Goal: Information Seeking & Learning: Find contact information

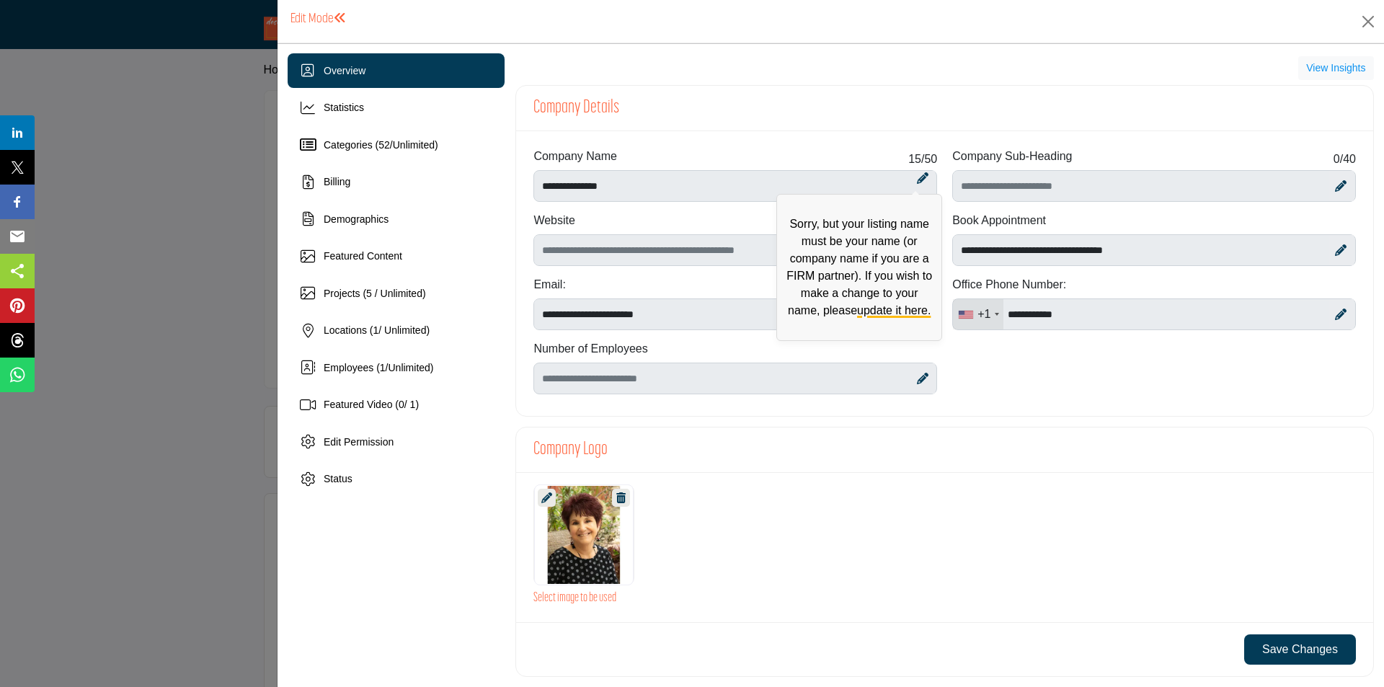
click at [917, 178] on icon at bounding box center [923, 178] width 12 height 12
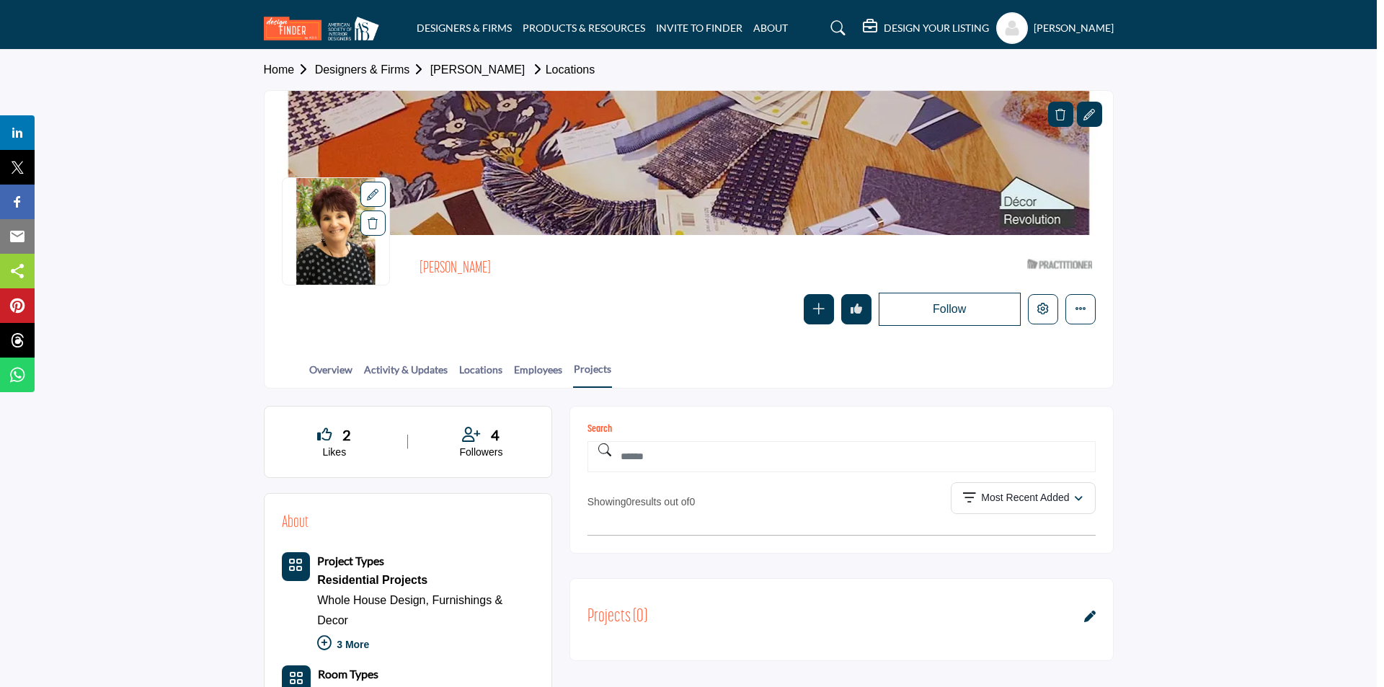
click at [191, 330] on div at bounding box center [692, 343] width 1384 height 687
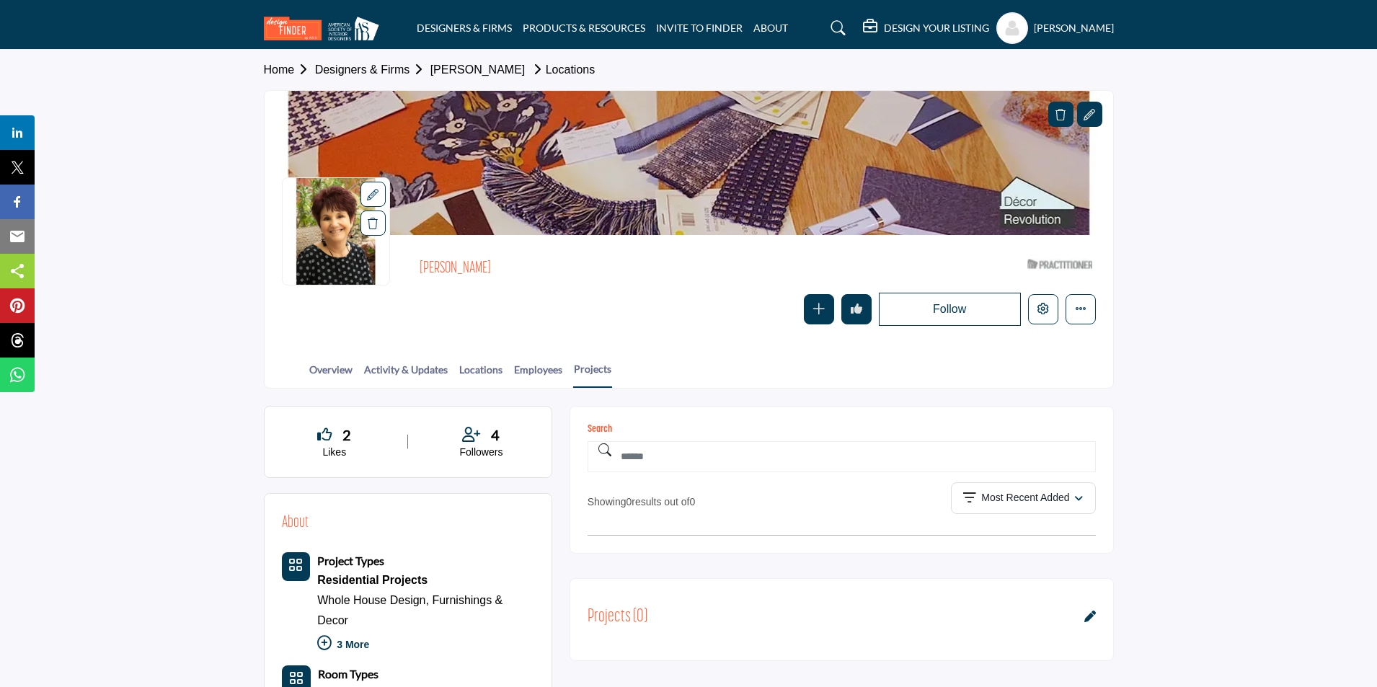
click at [1002, 23] on profile-featured-9d57d186-dcdc-4fd1-8698-ebbedcf867ac "Show hide supplier dropdown" at bounding box center [1012, 28] width 32 height 32
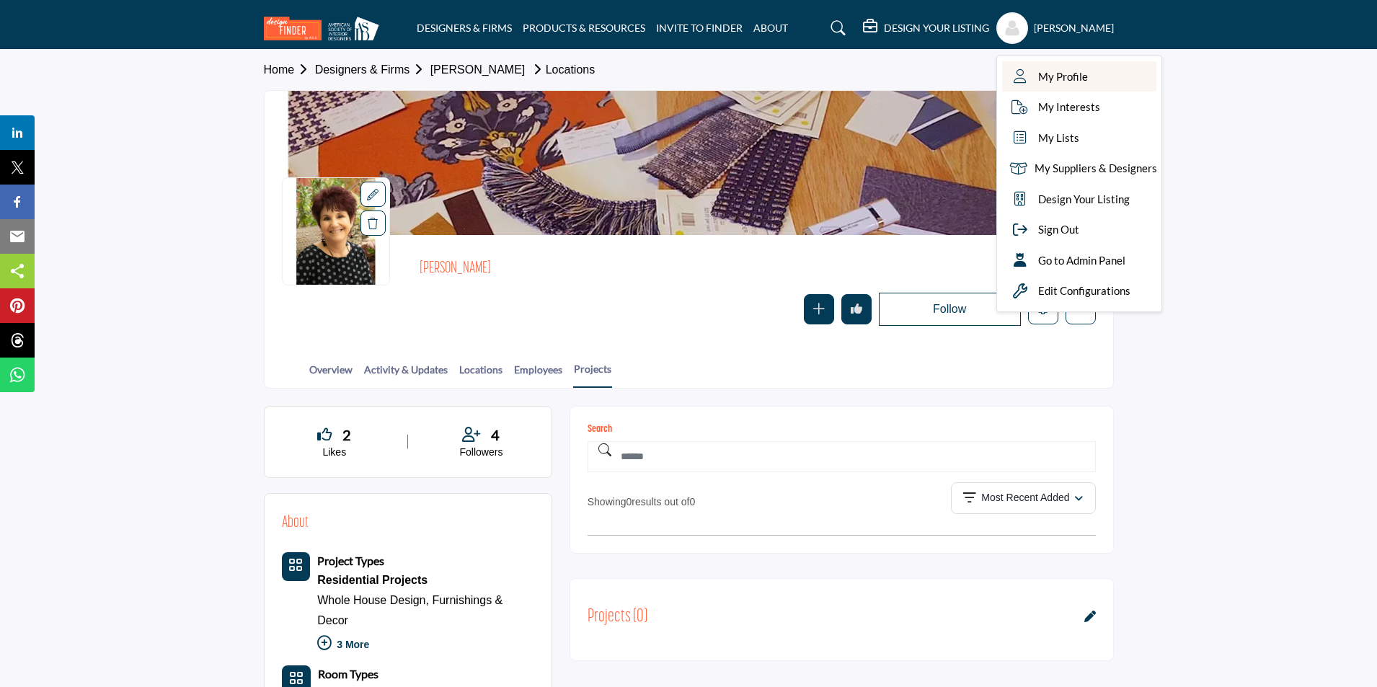
click at [1097, 74] on link "My Profile" at bounding box center [1079, 76] width 154 height 31
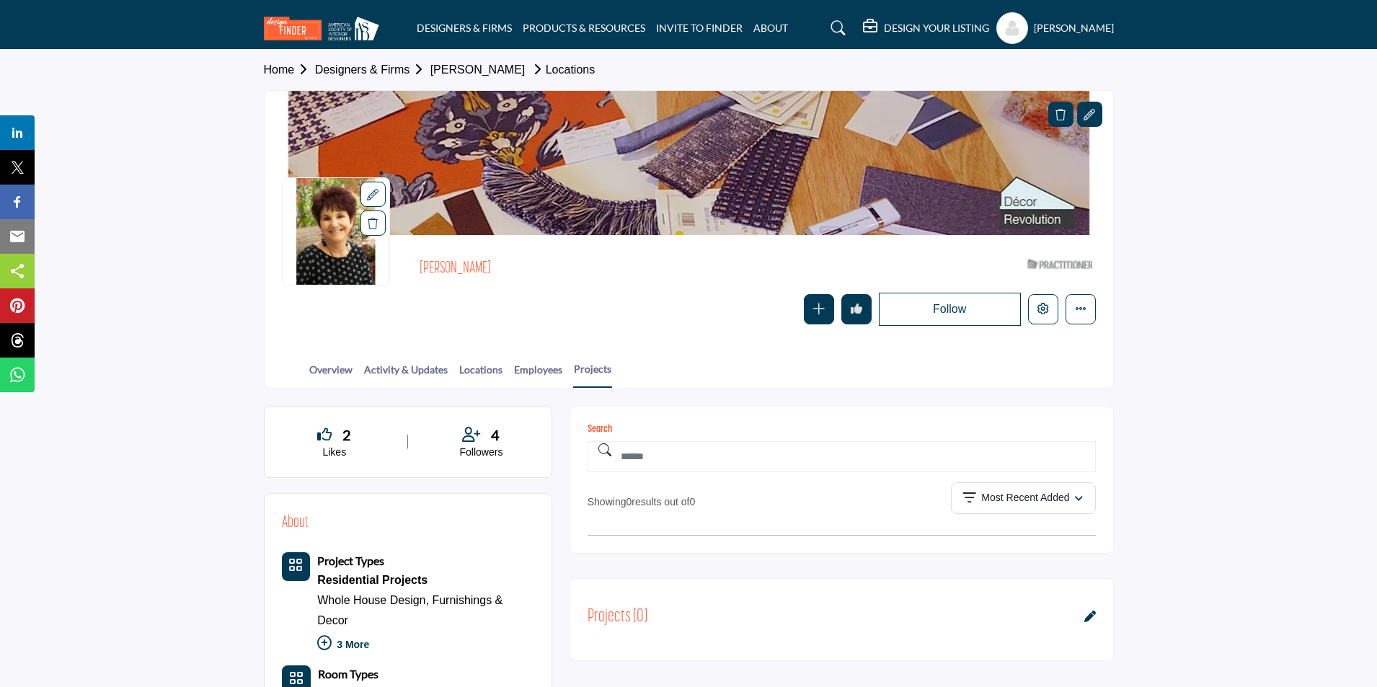
click at [1016, 33] on profile-featured-9d57d186-dcdc-4fd1-8698-ebbedcf867ac "Show hide supplier dropdown" at bounding box center [1012, 28] width 32 height 32
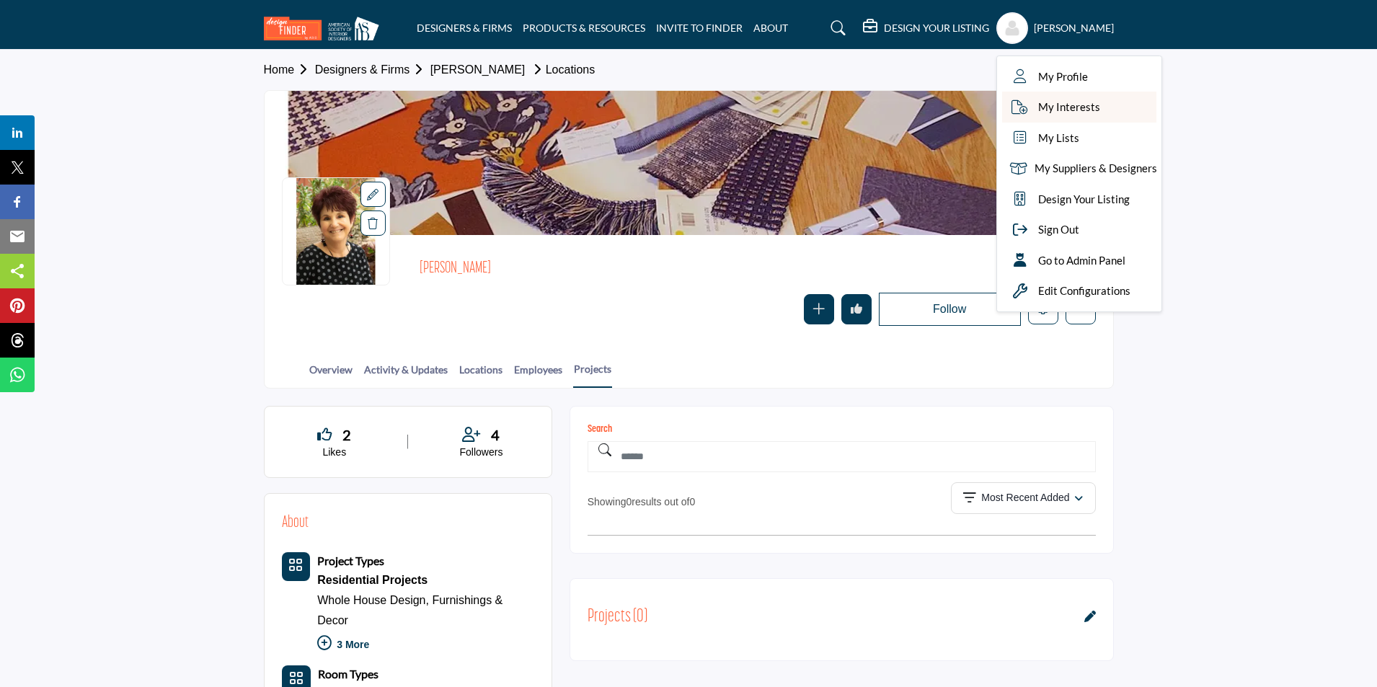
click at [1053, 115] on span "My Interests" at bounding box center [1069, 107] width 62 height 17
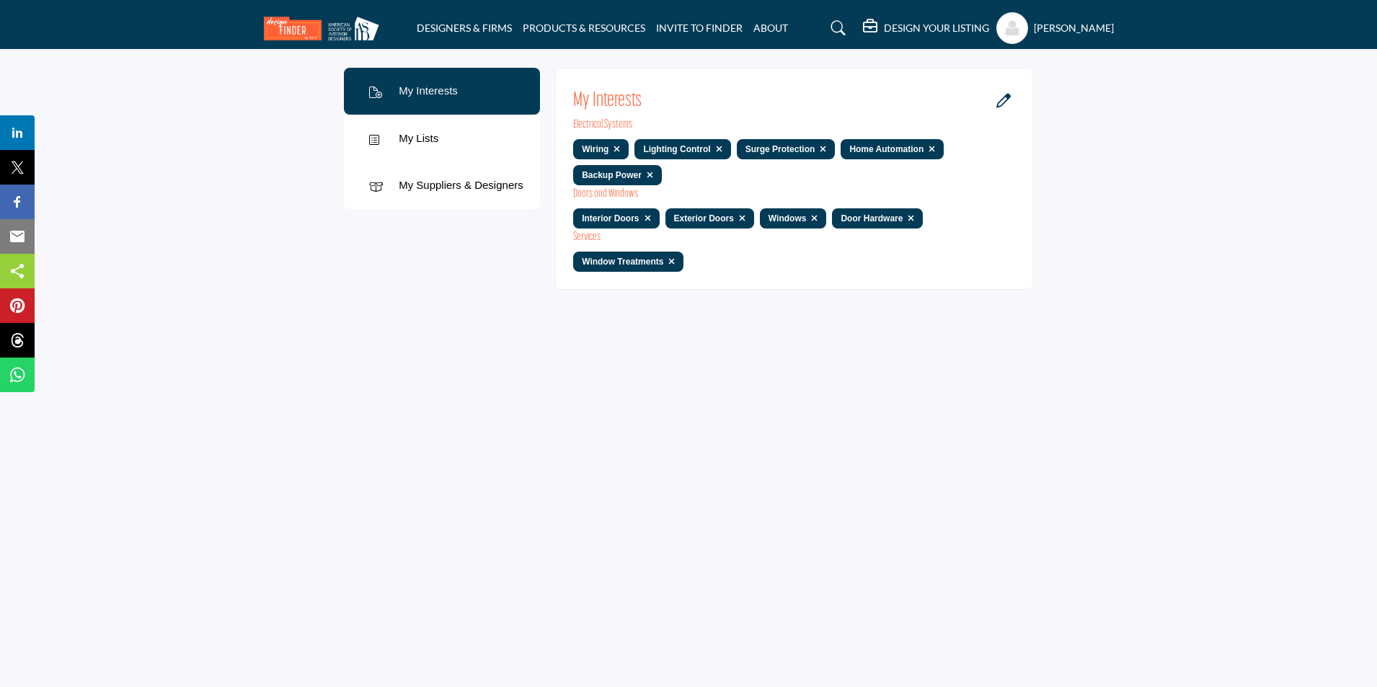
click at [451, 138] on div "My Lists" at bounding box center [442, 139] width 196 height 48
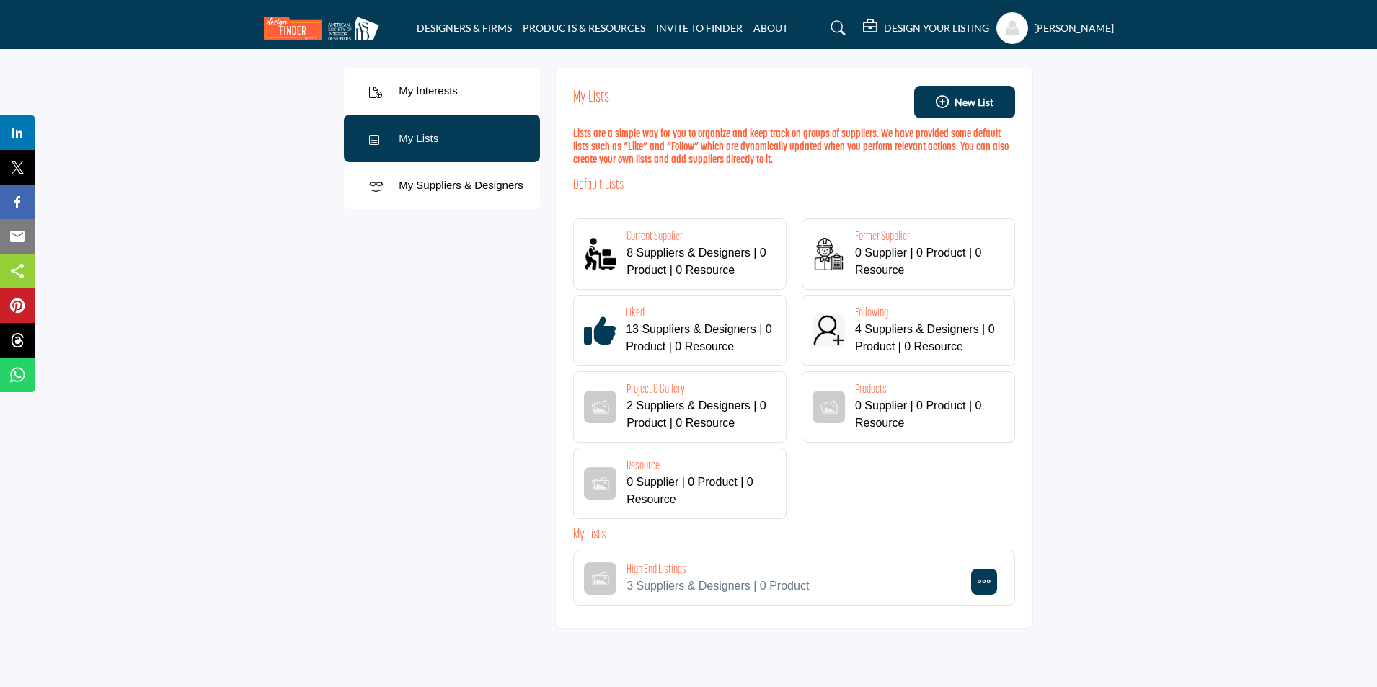
click at [438, 187] on div "My Suppliers & Designers" at bounding box center [461, 185] width 125 height 17
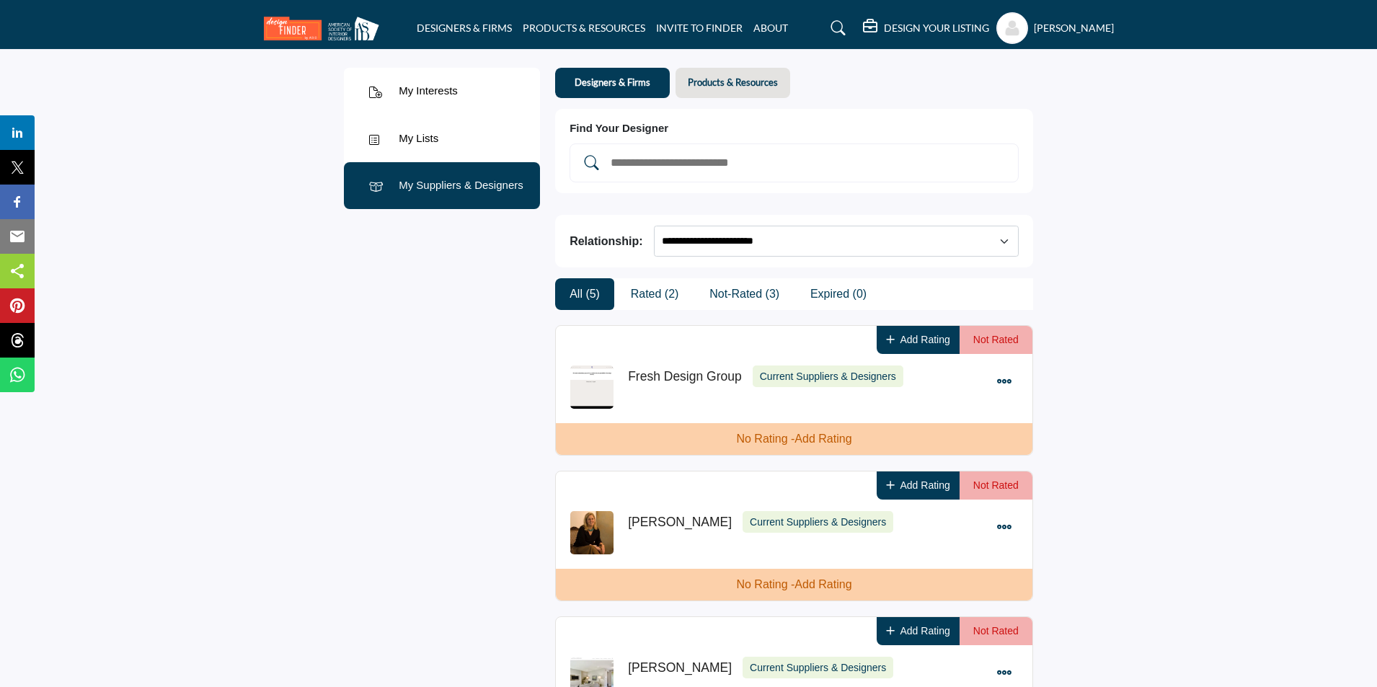
click at [746, 83] on b "Products & Resources" at bounding box center [733, 82] width 90 height 13
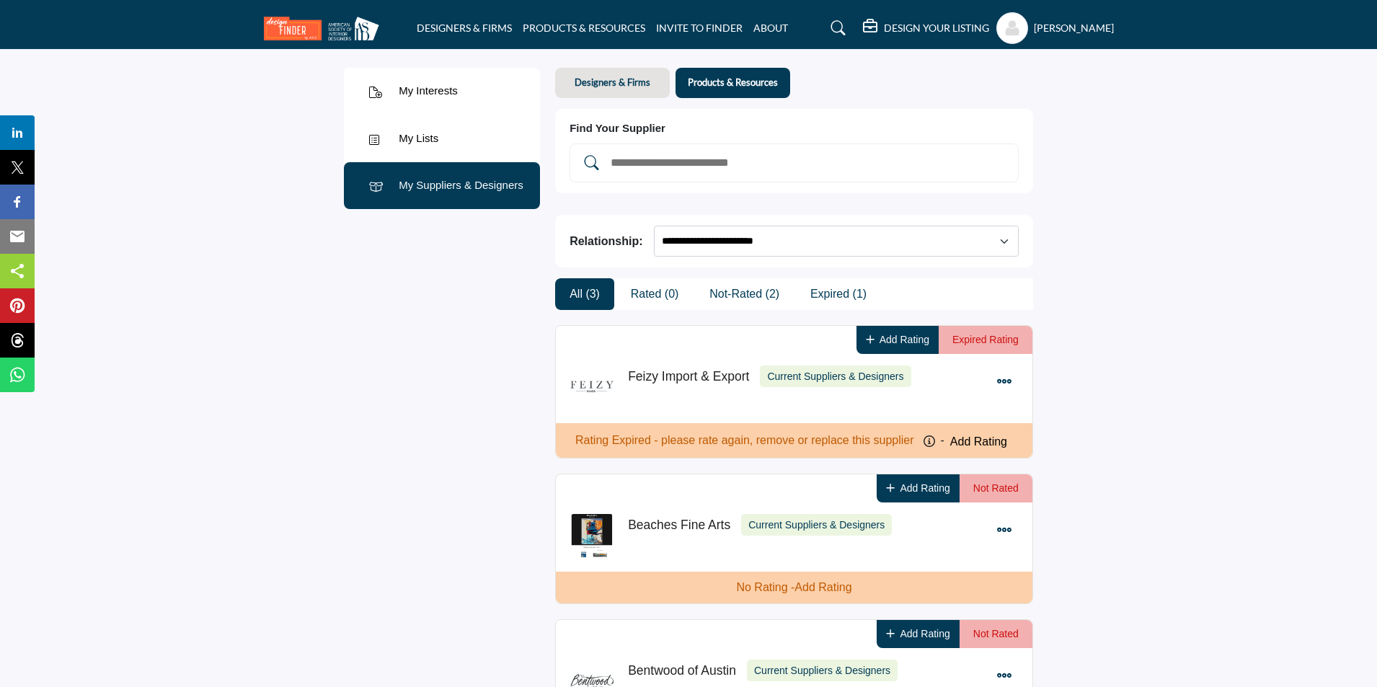
click at [588, 78] on b "Designers & Firms" at bounding box center [613, 82] width 76 height 13
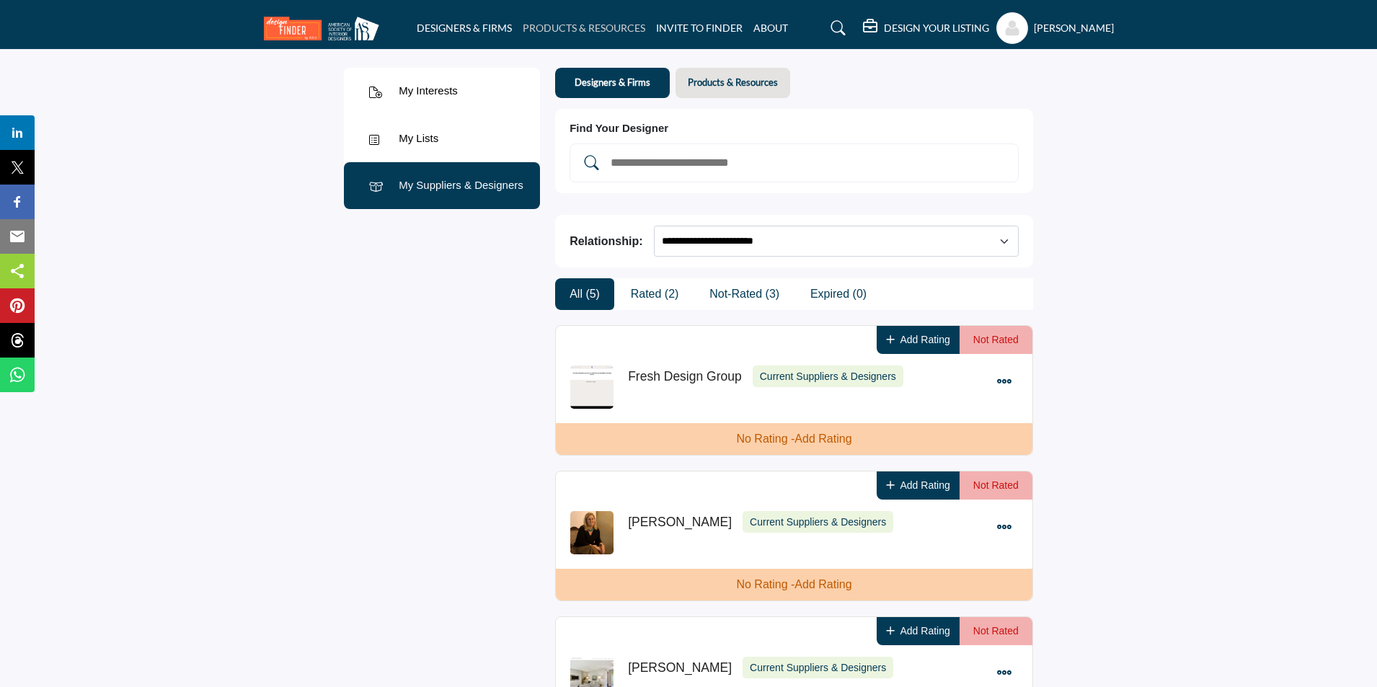
click at [588, 25] on link "PRODUCTS & RESOURCES" at bounding box center [584, 28] width 123 height 12
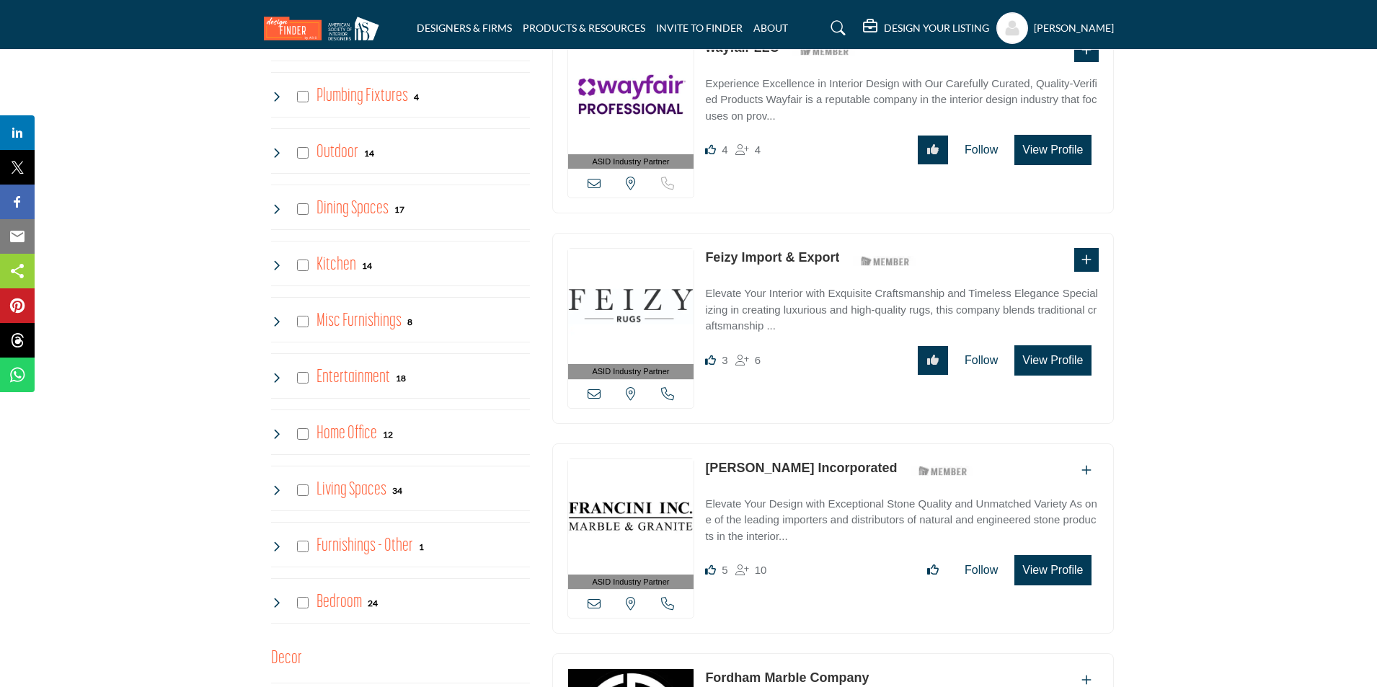
scroll to position [1226, 0]
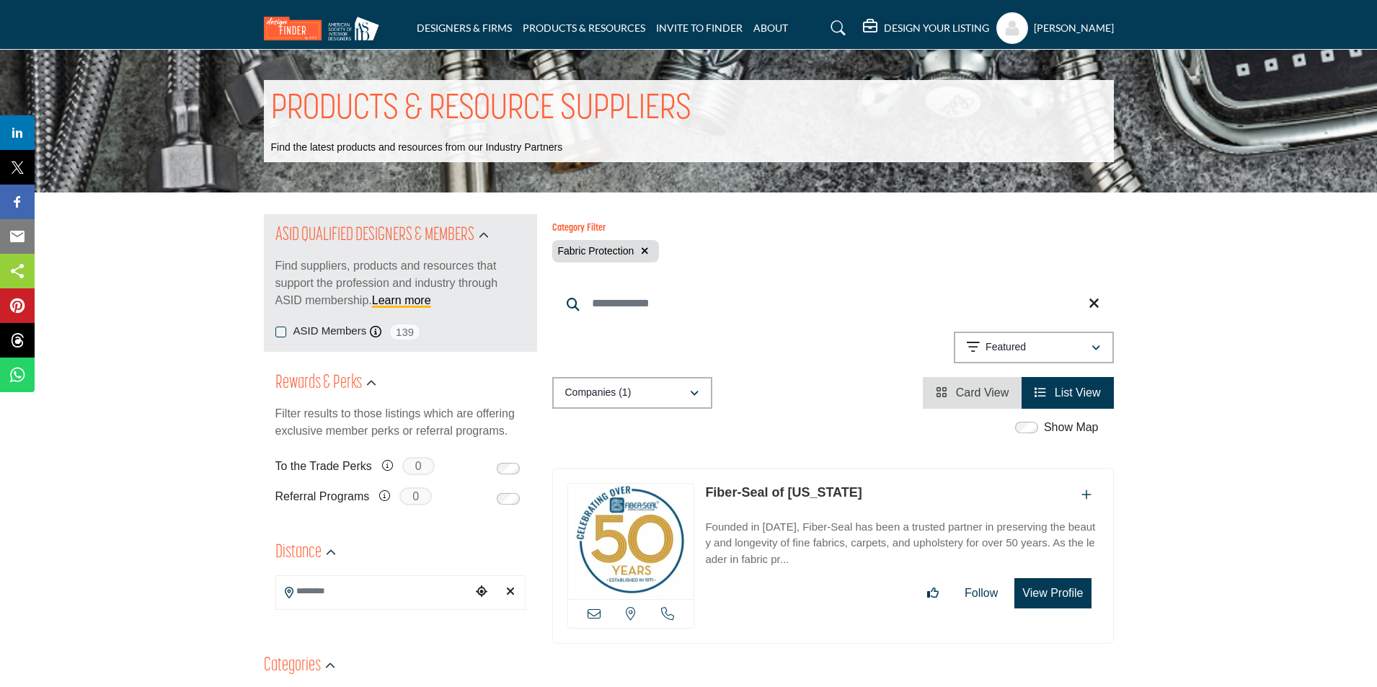
click at [647, 252] on icon "button" at bounding box center [645, 251] width 8 height 10
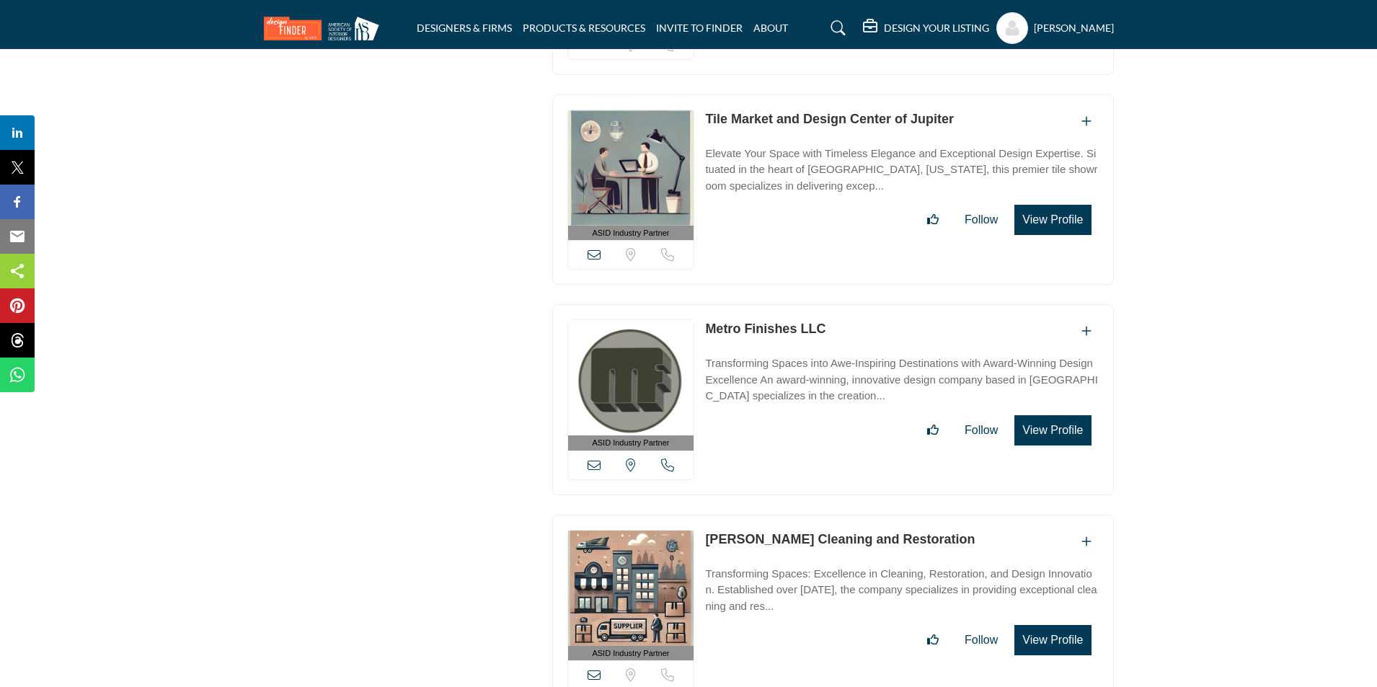
scroll to position [3894, 0]
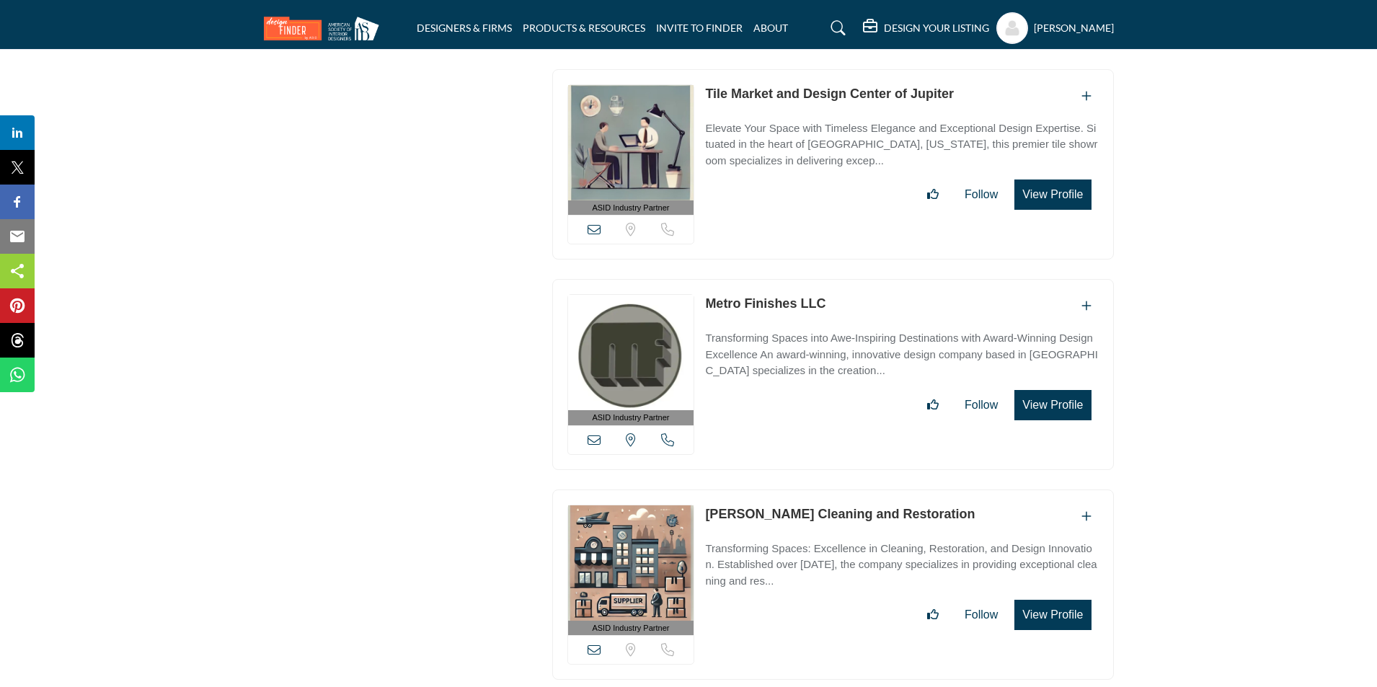
click at [779, 296] on link "Metro Finishes LLC" at bounding box center [765, 303] width 120 height 14
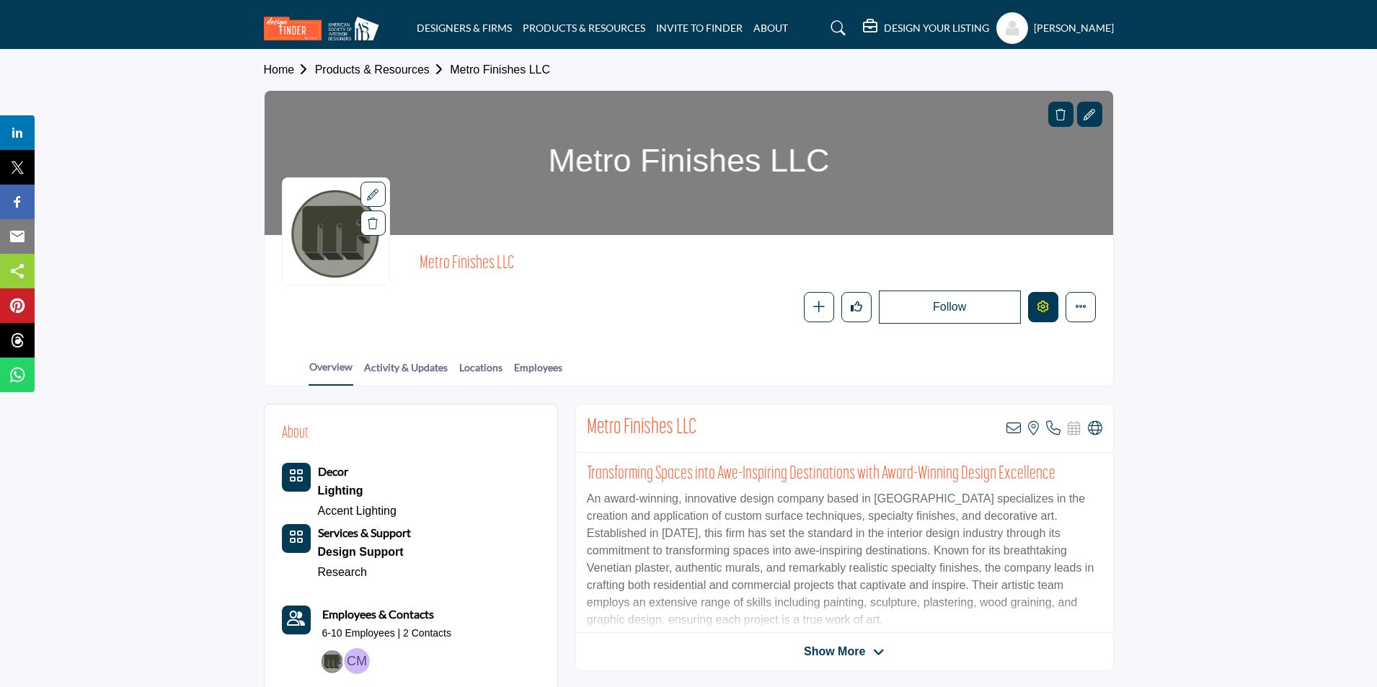
click at [1043, 314] on button "Edit company" at bounding box center [1043, 307] width 30 height 30
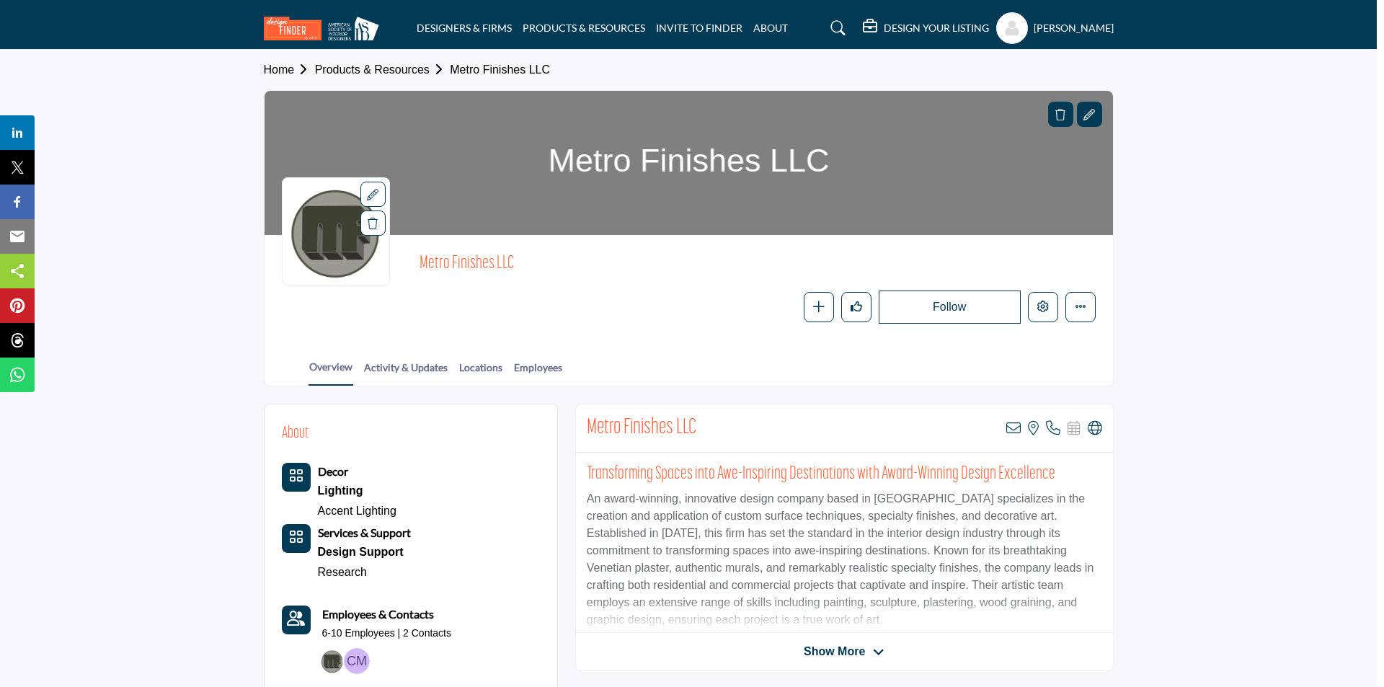
click at [216, 145] on div at bounding box center [692, 343] width 1384 height 687
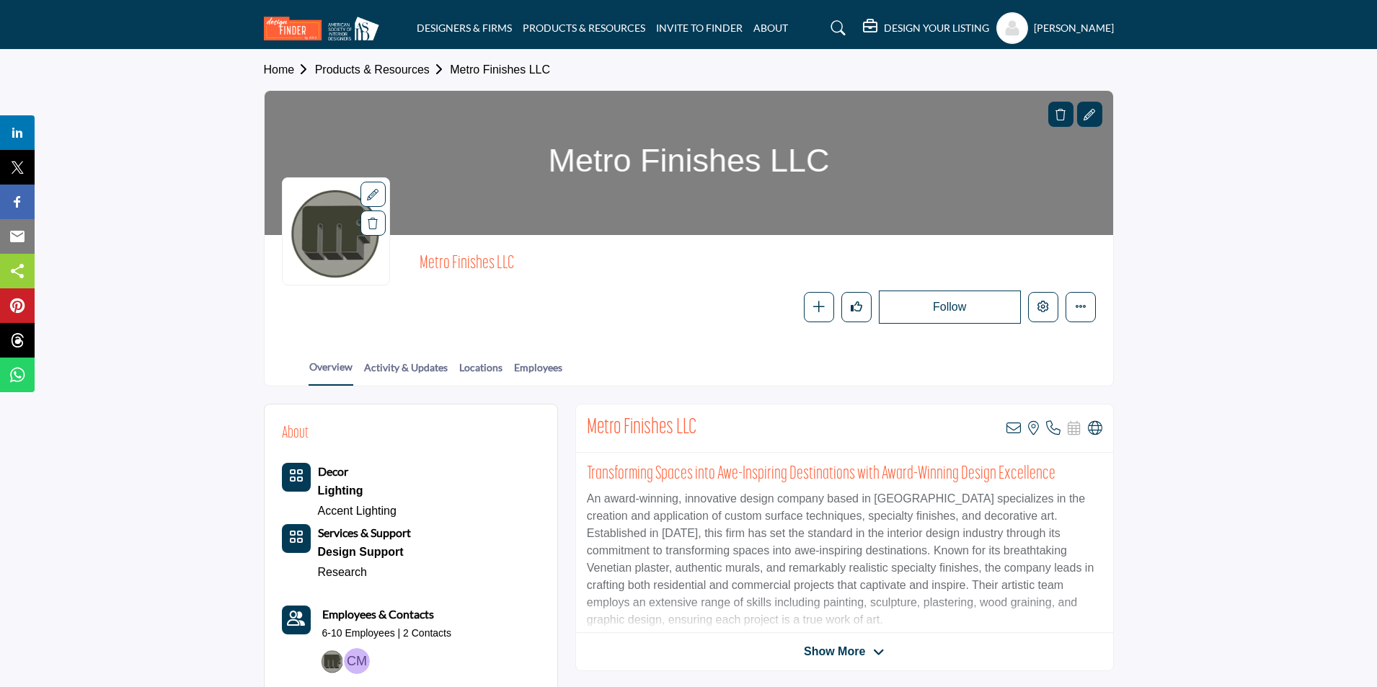
drag, startPoint x: 523, startPoint y: 267, endPoint x: 415, endPoint y: 265, distance: 108.9
click at [415, 265] on div "Metro Finishes LLC Follow Following Message Recommend Add to My Suppliers Phone…" at bounding box center [689, 287] width 814 height 71
copy span "Metro Finishes LLC"
click at [1251, 64] on section "Home Products & Resources Metro Finishes LLC Metro Finishes LLC Follow Followin…" at bounding box center [688, 218] width 1377 height 337
click at [1243, 84] on section "Home Products & Resources Metro Finishes LLC Metro Finishes LLC Follow Followin…" at bounding box center [688, 218] width 1377 height 337
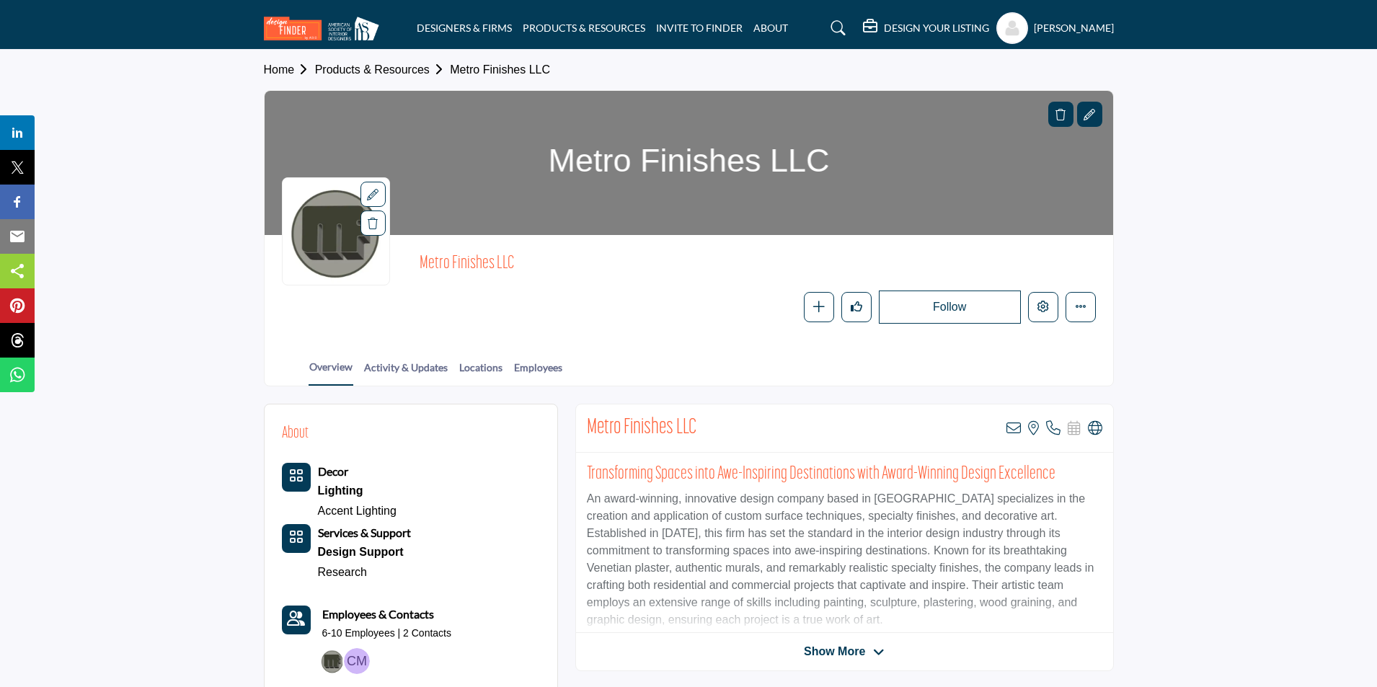
click at [1299, 69] on section "Home Products & Resources Metro Finishes LLC Metro Finishes LLC Follow Followin…" at bounding box center [688, 218] width 1377 height 337
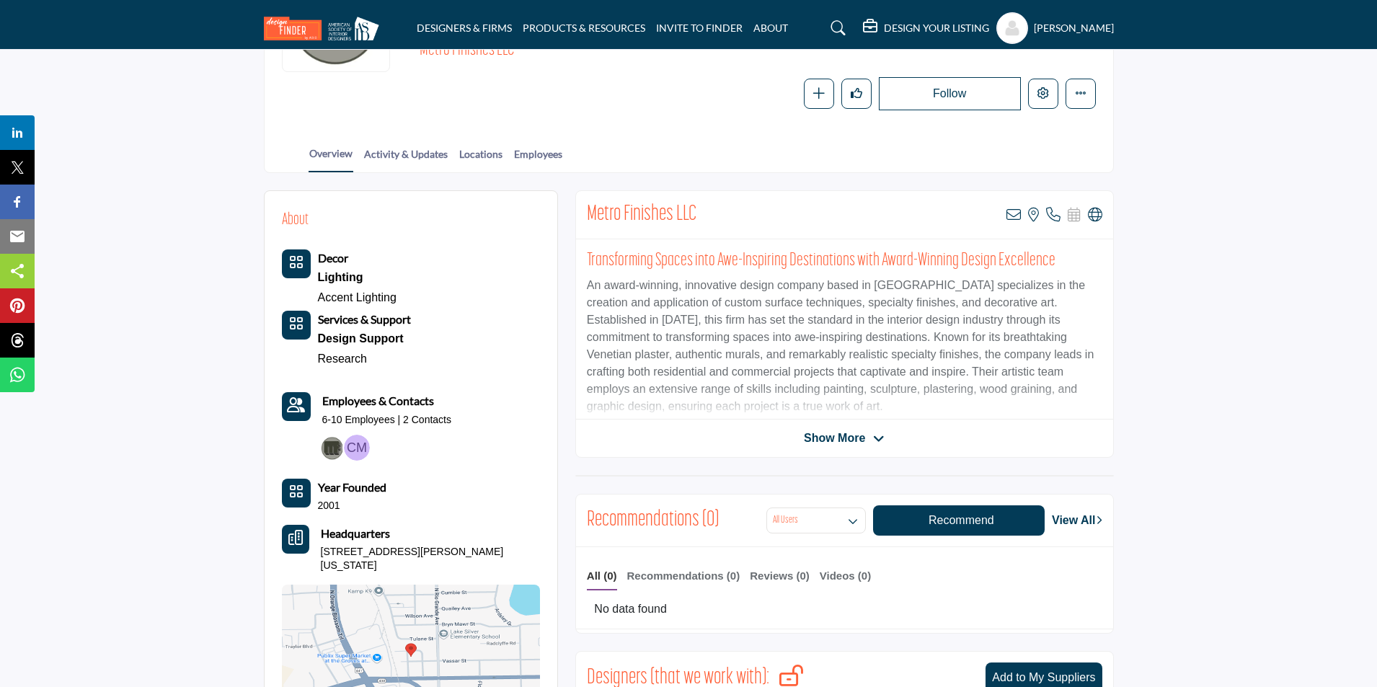
scroll to position [216, 0]
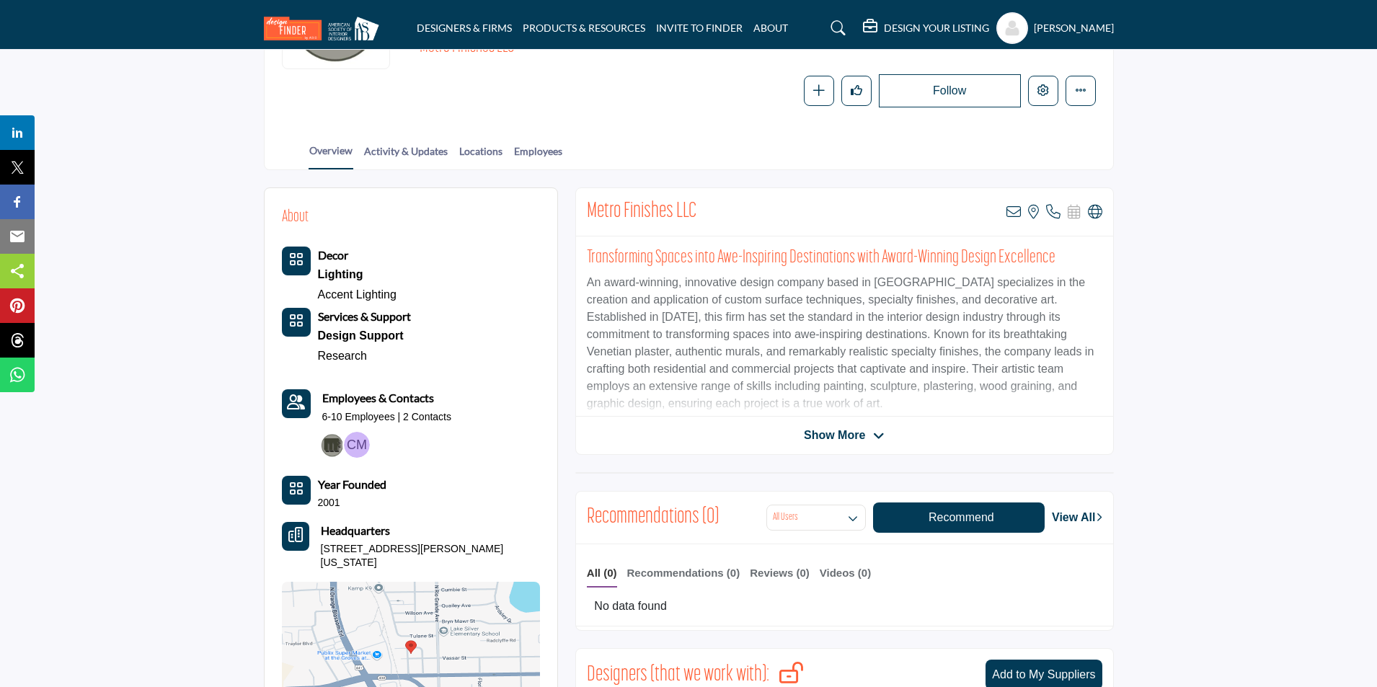
click at [855, 436] on span "Show More" at bounding box center [834, 435] width 61 height 17
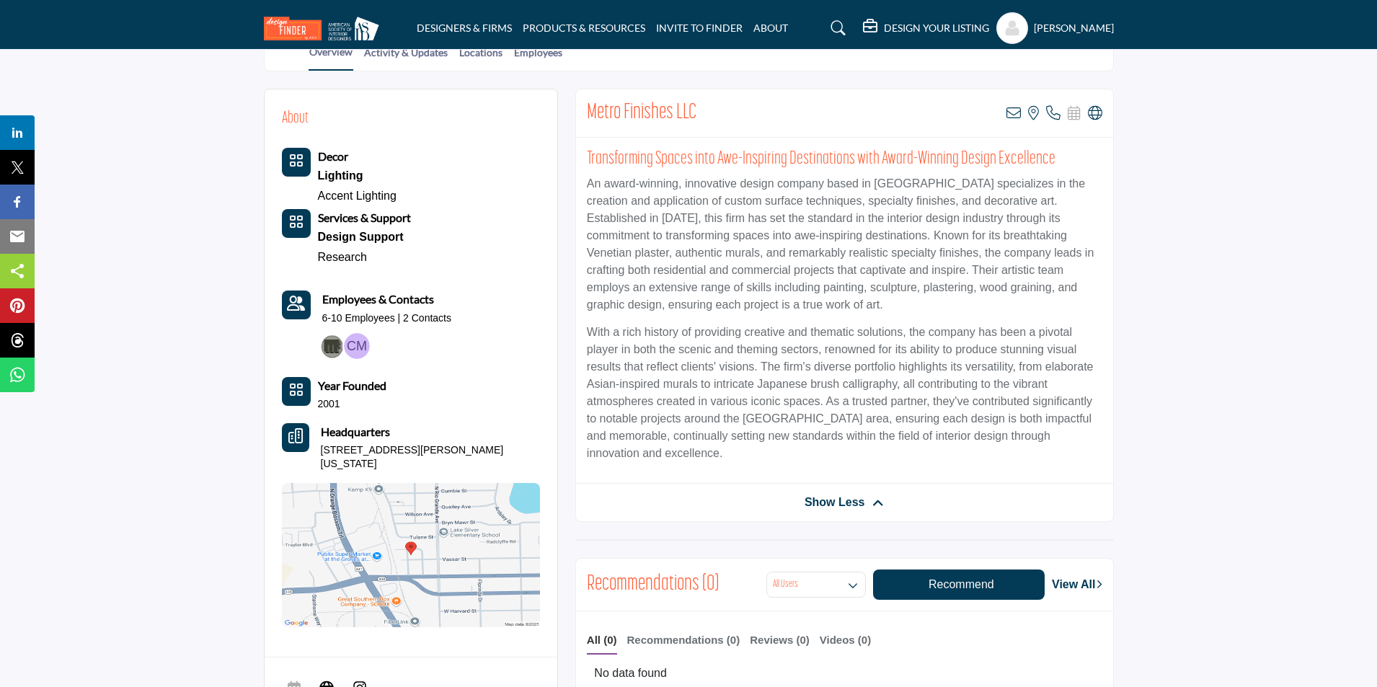
scroll to position [361, 0]
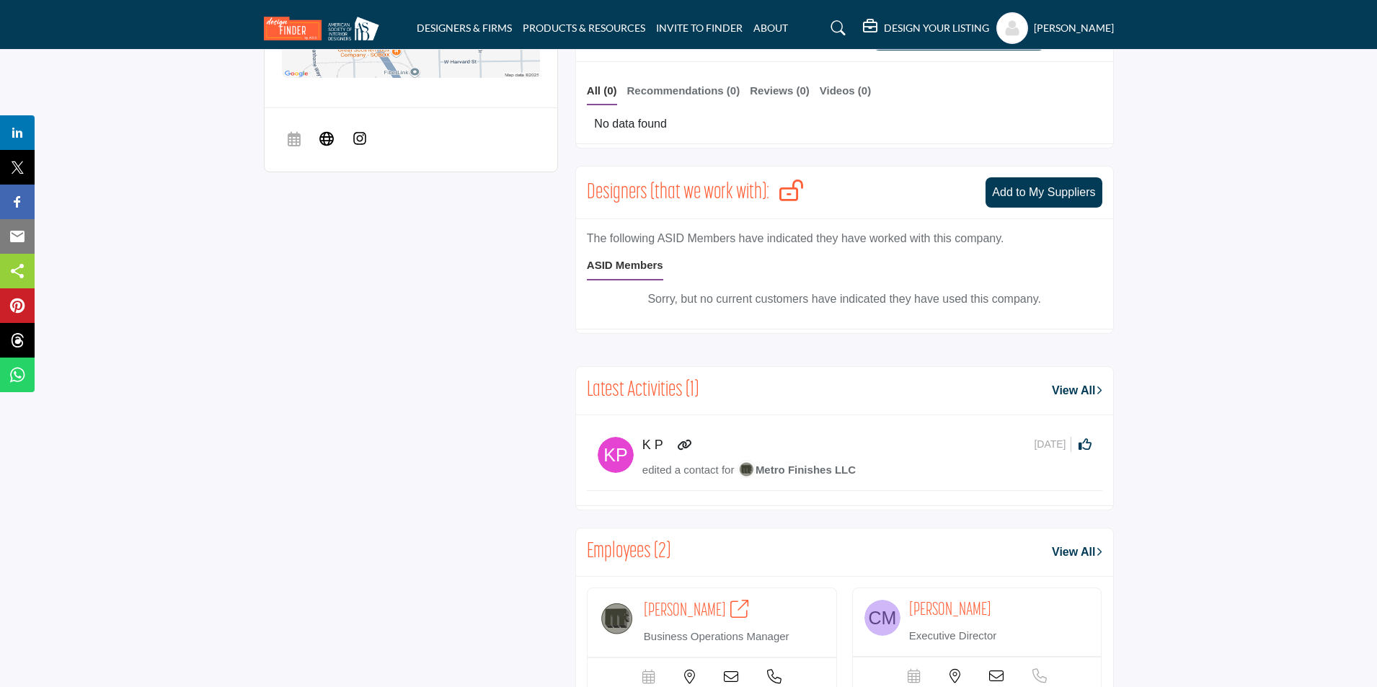
scroll to position [865, 0]
